Goal: Task Accomplishment & Management: Use online tool/utility

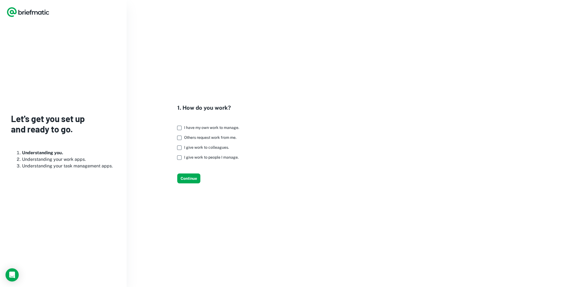
click at [213, 129] on span "I have my own work to manage." at bounding box center [211, 128] width 55 height 4
click at [206, 136] on span "Others request work from me." at bounding box center [210, 137] width 52 height 4
click at [211, 147] on span "I give work to colleagues." at bounding box center [206, 147] width 45 height 4
click at [192, 178] on button "Continue" at bounding box center [188, 179] width 23 height 10
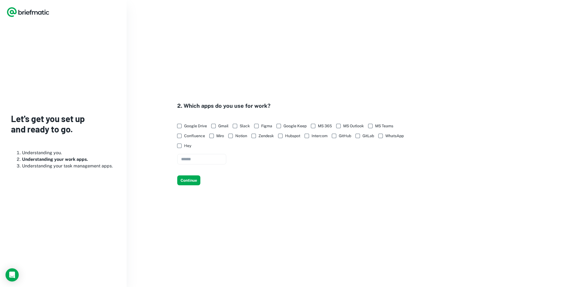
click at [243, 126] on span "Slack" at bounding box center [245, 126] width 10 height 6
click at [221, 136] on span "Miro" at bounding box center [220, 136] width 8 height 6
click at [192, 182] on button "Continue" at bounding box center [188, 181] width 23 height 10
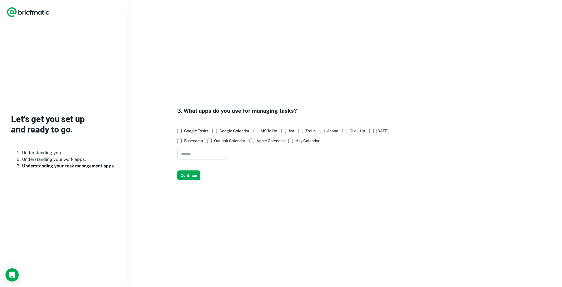
click at [218, 151] on input "text" at bounding box center [201, 154] width 49 height 11
click at [196, 175] on button "Continue" at bounding box center [188, 176] width 23 height 10
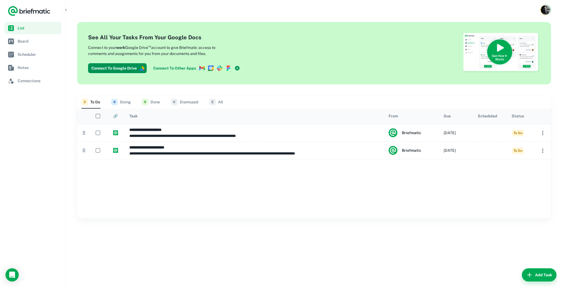
click at [276, 211] on div at bounding box center [314, 188] width 474 height 59
click at [28, 44] on link "Board" at bounding box center [32, 41] width 57 height 12
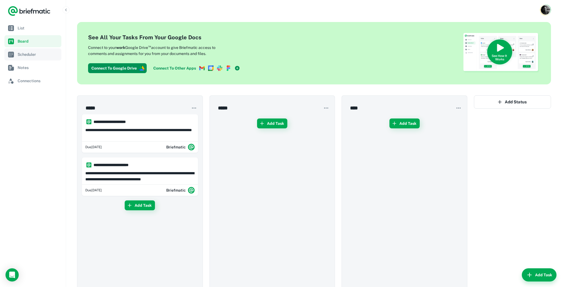
click at [40, 53] on span "Scheduler" at bounding box center [39, 54] width 42 height 6
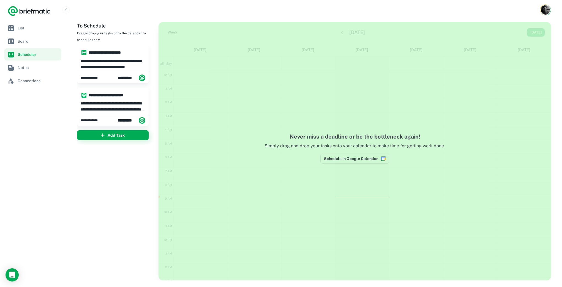
scroll to position [83, 0]
click at [23, 64] on link "Notes" at bounding box center [32, 68] width 57 height 12
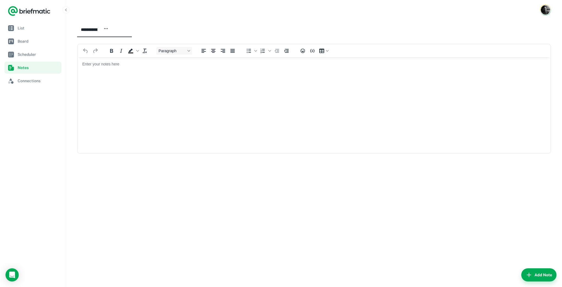
click at [108, 31] on span "button" at bounding box center [105, 29] width 5 height 7
click at [211, 20] on div at bounding box center [281, 143] width 562 height 287
click at [545, 7] on img "Account button" at bounding box center [545, 9] width 9 height 9
click at [42, 10] on div at bounding box center [281, 143] width 562 height 287
click at [51, 112] on nav "List Board Scheduler Notes Connections" at bounding box center [33, 154] width 66 height 265
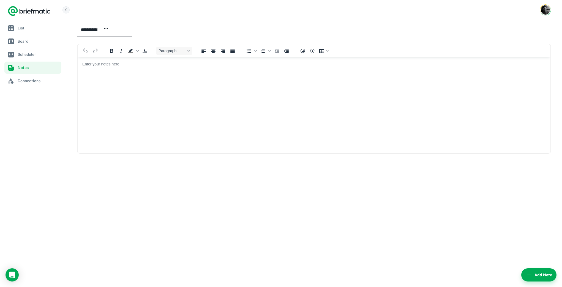
click at [68, 12] on button "button" at bounding box center [65, 9] width 7 height 7
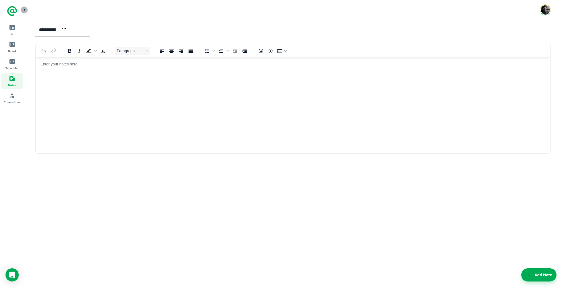
click at [25, 10] on icon "button" at bounding box center [24, 10] width 4 height 4
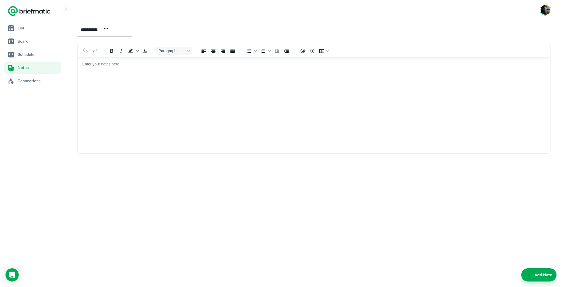
click at [545, 8] on img "Account button" at bounding box center [546, 10] width 10 height 10
click at [517, 44] on li "Account Settings" at bounding box center [525, 42] width 51 height 9
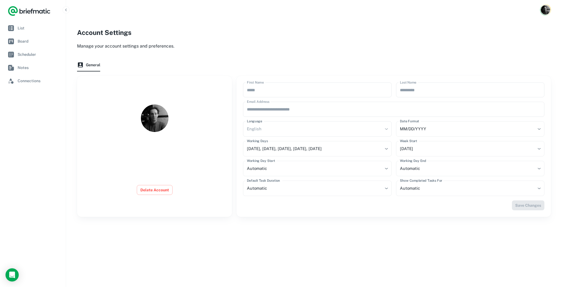
click at [20, 10] on icon "Logo" at bounding box center [22, 11] width 4 height 5
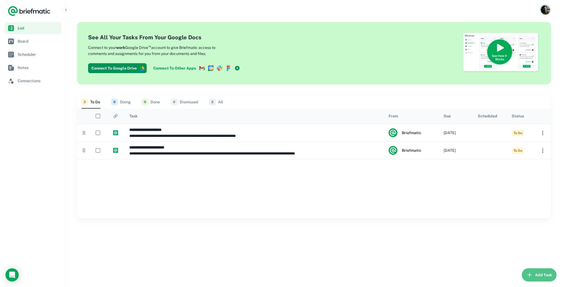
click at [535, 275] on button "Add Task" at bounding box center [539, 275] width 35 height 13
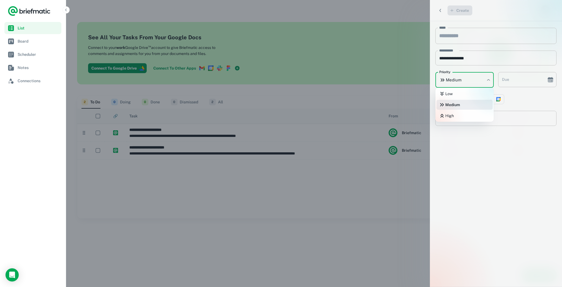
click at [476, 83] on body "**********" at bounding box center [281, 143] width 562 height 287
click at [474, 175] on div at bounding box center [281, 143] width 562 height 287
type input "**********"
click at [517, 78] on input "**********" at bounding box center [520, 79] width 45 height 15
click at [490, 167] on div "**********" at bounding box center [496, 154] width 132 height 266
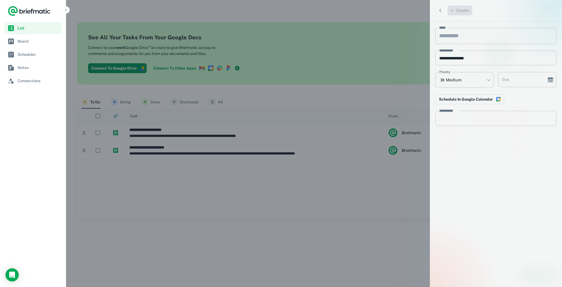
click at [40, 34] on ul "List Board Scheduler Notes Connections" at bounding box center [32, 54] width 57 height 65
click at [39, 36] on link "Board" at bounding box center [32, 41] width 57 height 12
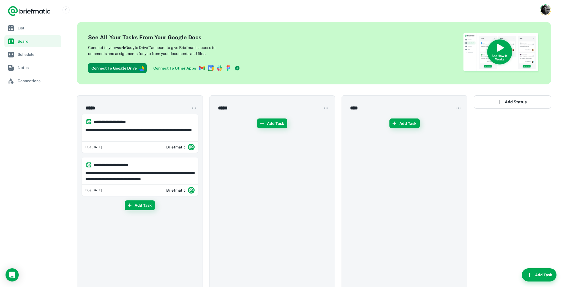
click at [236, 68] on icon at bounding box center [238, 69] width 6 height 6
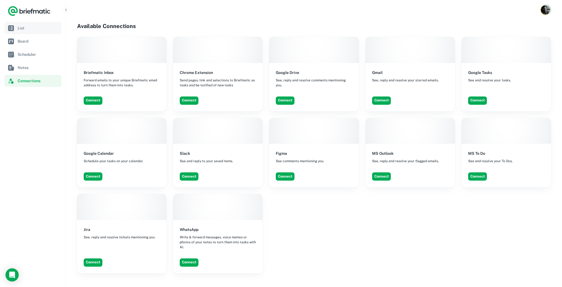
click at [19, 31] on span "List" at bounding box center [39, 28] width 42 height 6
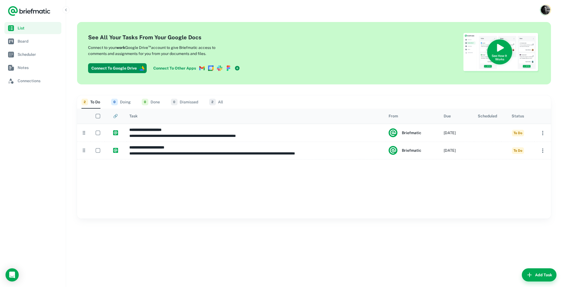
click at [121, 97] on button "0 Doing" at bounding box center [121, 102] width 20 height 13
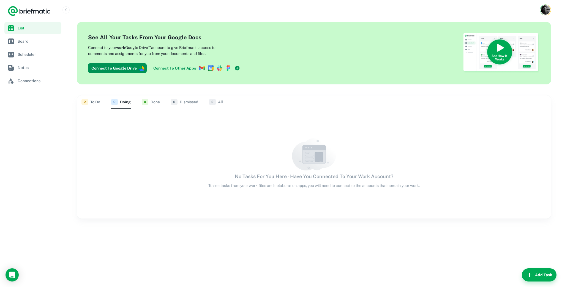
click at [96, 104] on button "2 To Do" at bounding box center [90, 102] width 19 height 13
